Goal: Transaction & Acquisition: Purchase product/service

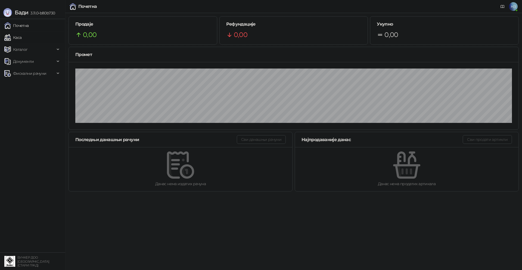
click at [21, 35] on link "Каса" at bounding box center [12, 37] width 17 height 11
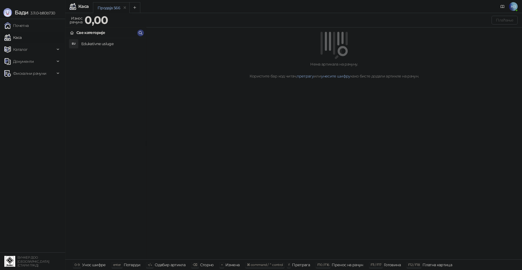
click at [99, 43] on h4 "Edukativne usluge" at bounding box center [111, 43] width 60 height 9
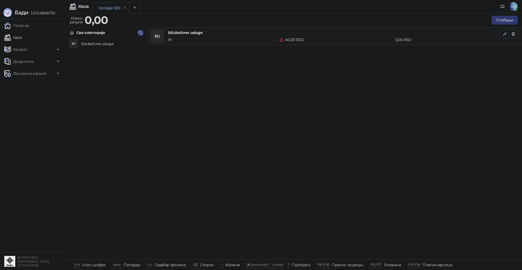
click at [504, 34] on icon "button" at bounding box center [505, 34] width 4 height 4
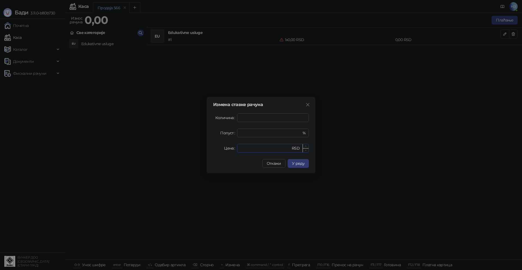
drag, startPoint x: 244, startPoint y: 150, endPoint x: 237, endPoint y: 149, distance: 6.5
click at [242, 150] on input "*" at bounding box center [266, 148] width 50 height 8
drag, startPoint x: 245, startPoint y: 149, endPoint x: 237, endPoint y: 148, distance: 7.9
click at [237, 148] on div "* RSD" at bounding box center [273, 148] width 72 height 9
type input "****"
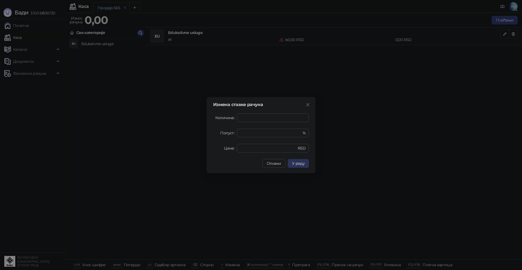
click at [294, 168] on button "У реду" at bounding box center [298, 163] width 21 height 9
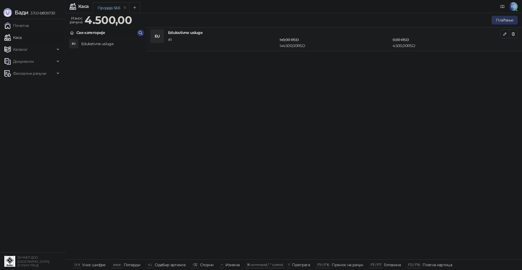
click at [509, 23] on button "Плаћање" at bounding box center [505, 20] width 26 height 9
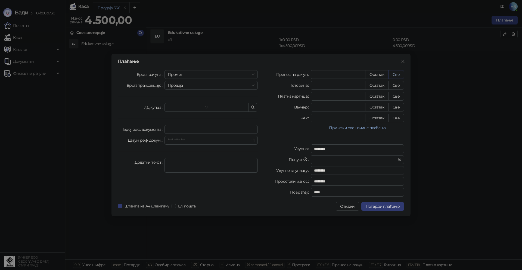
click at [398, 73] on button "Све" at bounding box center [397, 74] width 16 height 9
type input "****"
click at [390, 205] on span "Потврди плаћање" at bounding box center [383, 206] width 34 height 5
